Goal: Information Seeking & Learning: Compare options

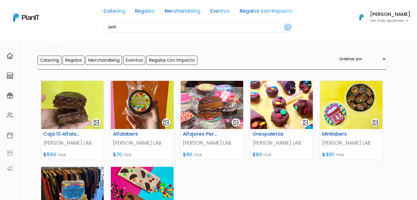
scroll to position [23, 0]
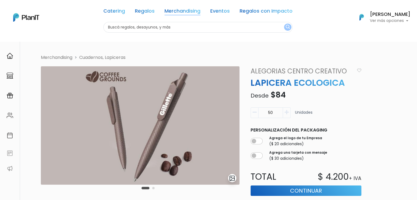
click at [165, 12] on link "Merchandising" at bounding box center [182, 12] width 36 height 7
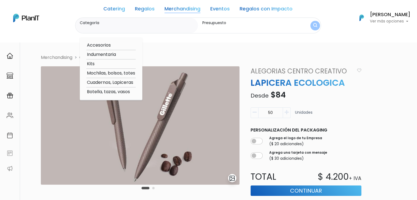
click at [121, 81] on option "Cuadernos, Lapiceras" at bounding box center [110, 82] width 49 height 7
type input "Cuadernos, Lapiceras"
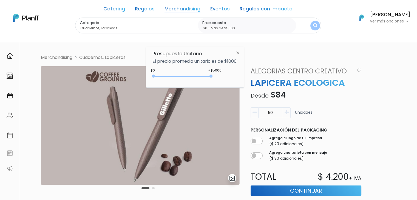
type input "$0 - Más de $5000"
drag, startPoint x: 163, startPoint y: 74, endPoint x: 242, endPoint y: 78, distance: 79.3
click at [242, 78] on div "Presupuesto Unitario El precio promedio unitario es de $1000. +$5000 $0 0 : 500…" at bounding box center [195, 67] width 98 height 41
click at [313, 23] on img "submit" at bounding box center [315, 25] width 4 height 5
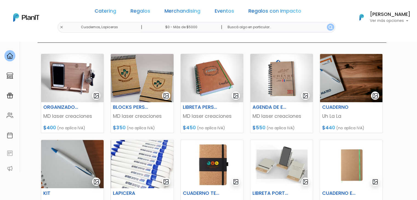
scroll to position [66, 0]
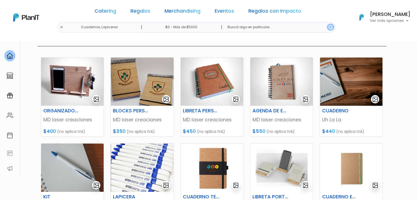
drag, startPoint x: 420, startPoint y: 37, endPoint x: 410, endPoint y: 63, distance: 27.9
click at [410, 63] on html "Catering Regalos Merchandising Eventos Regalos con Impacto Cuadernos, Lapiceras…" at bounding box center [208, 34] width 417 height 200
click at [126, 84] on img at bounding box center [142, 82] width 62 height 48
click at [206, 91] on img at bounding box center [212, 82] width 62 height 48
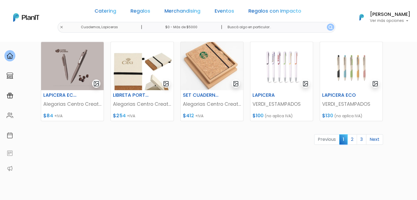
scroll to position [279, 0]
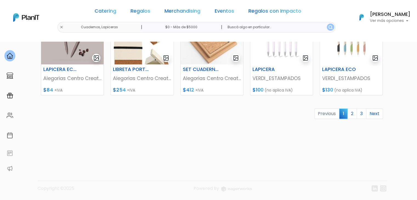
click at [358, 111] on link "3" at bounding box center [361, 113] width 10 height 10
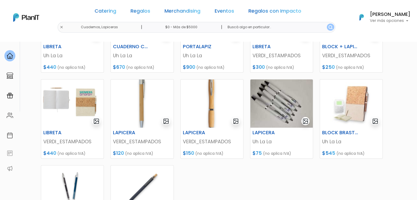
scroll to position [131, 0]
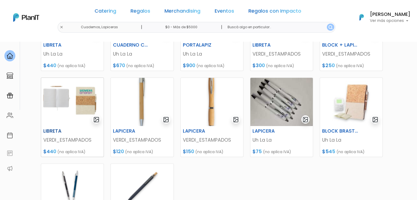
click at [66, 100] on img at bounding box center [72, 102] width 62 height 48
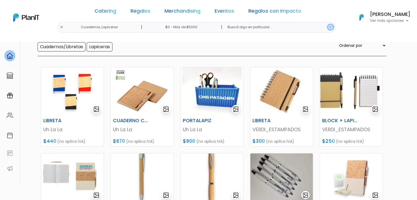
scroll to position [55, 0]
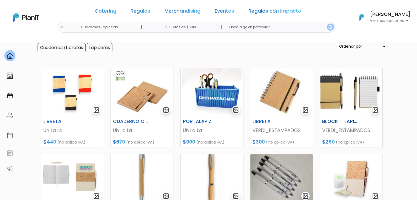
click at [342, 88] on img at bounding box center [351, 92] width 62 height 48
click at [288, 95] on img at bounding box center [281, 92] width 62 height 48
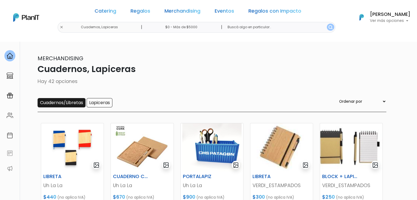
click at [57, 105] on input "Cuadernos/Libretas" at bounding box center [62, 102] width 48 height 9
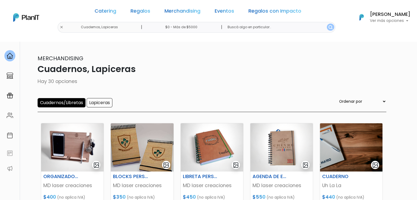
drag, startPoint x: 420, startPoint y: 44, endPoint x: 411, endPoint y: -24, distance: 68.6
click at [411, 0] on html "Catering Regalos Merchandising Eventos Regalos con Impacto Cuadernos, Lapiceras…" at bounding box center [208, 100] width 417 height 200
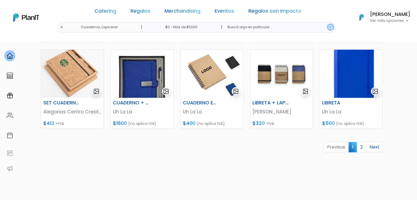
scroll to position [244, 0]
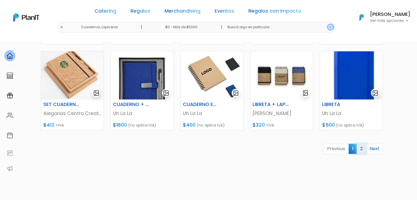
click at [360, 148] on link "2" at bounding box center [361, 149] width 10 height 10
